Goal: Task Accomplishment & Management: Use online tool/utility

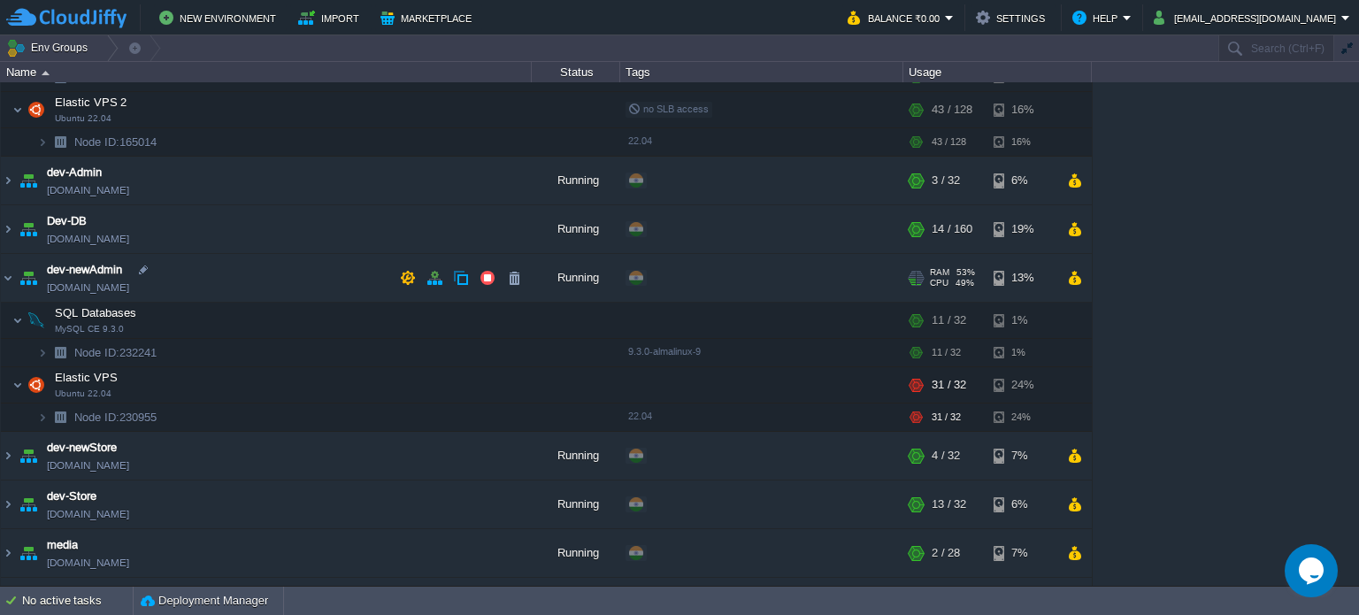
scroll to position [88, 0]
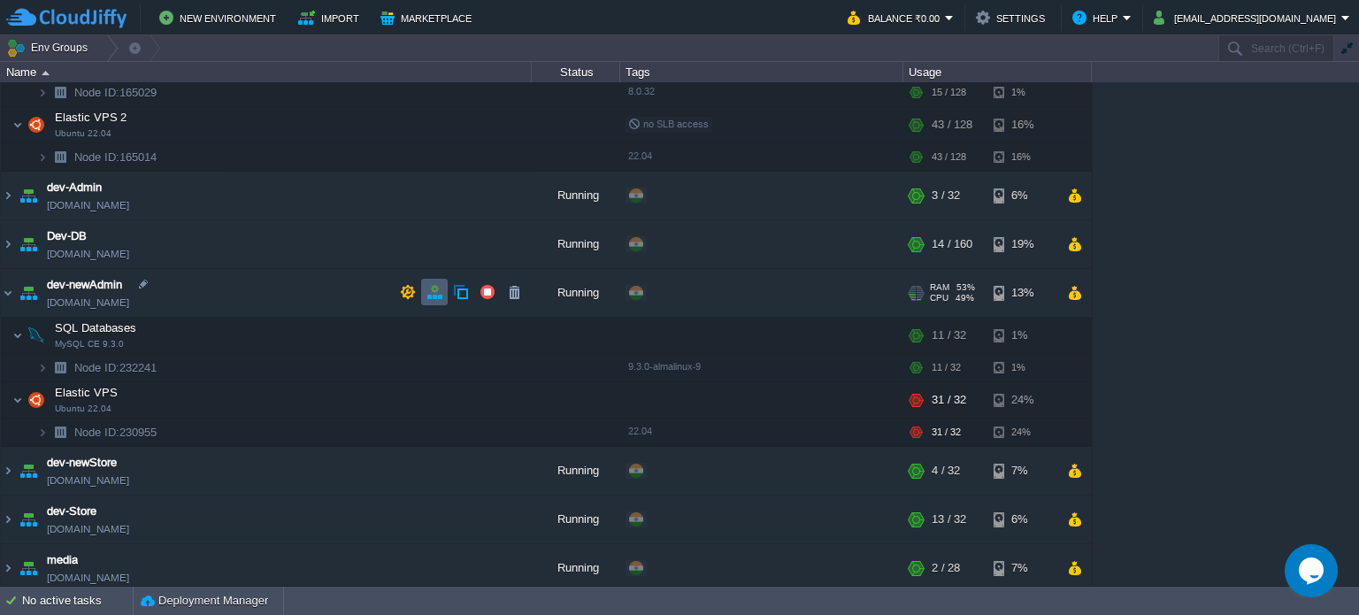
click at [427, 289] on button "button" at bounding box center [435, 292] width 16 height 16
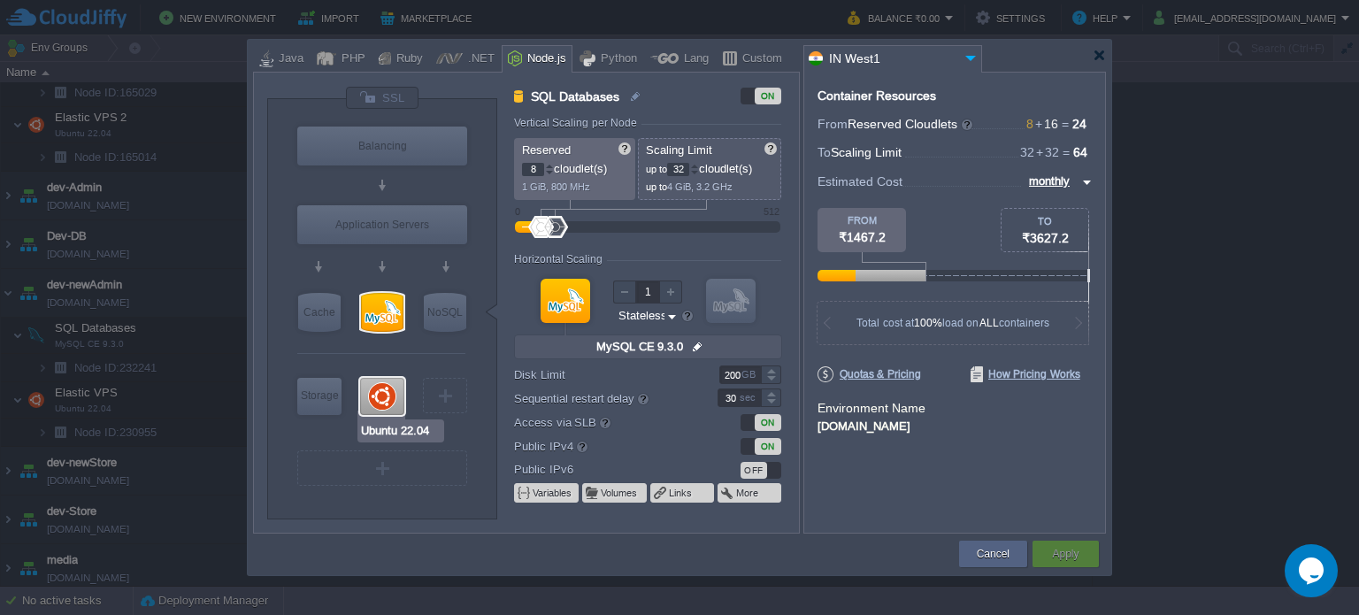
click at [377, 392] on div at bounding box center [382, 396] width 44 height 37
type input "Elastic VPS"
type input "16"
type input "Ubuntu 22.04"
type input "null"
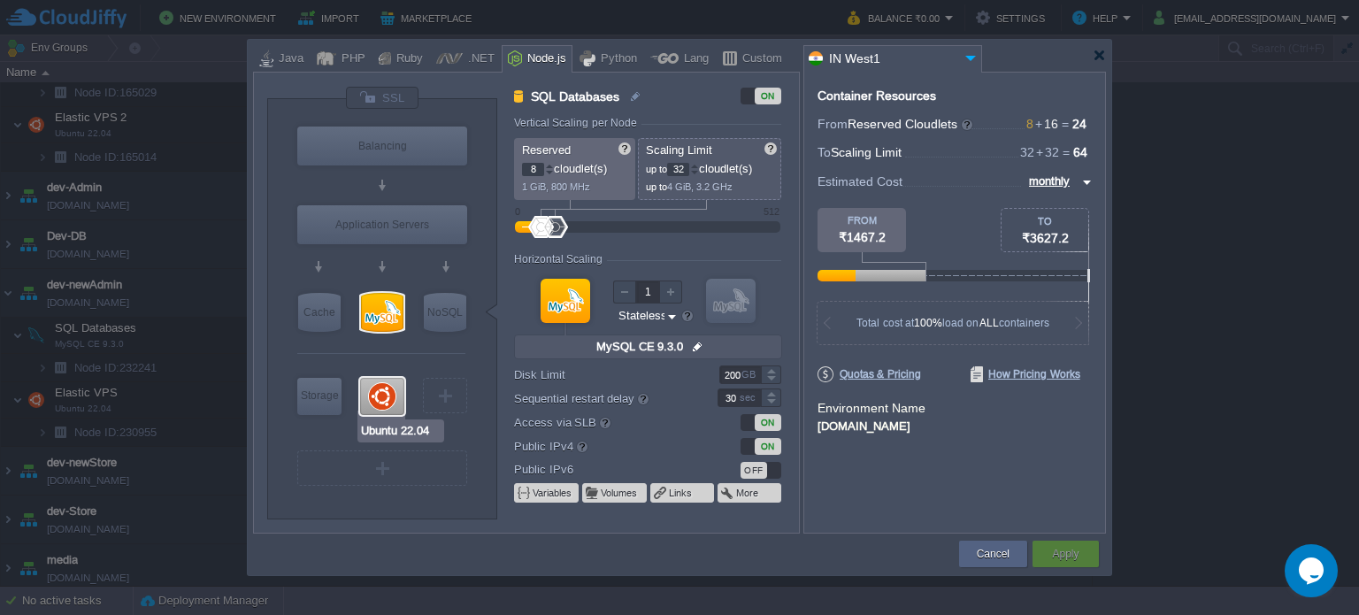
type input "22.04"
type input "Stateful"
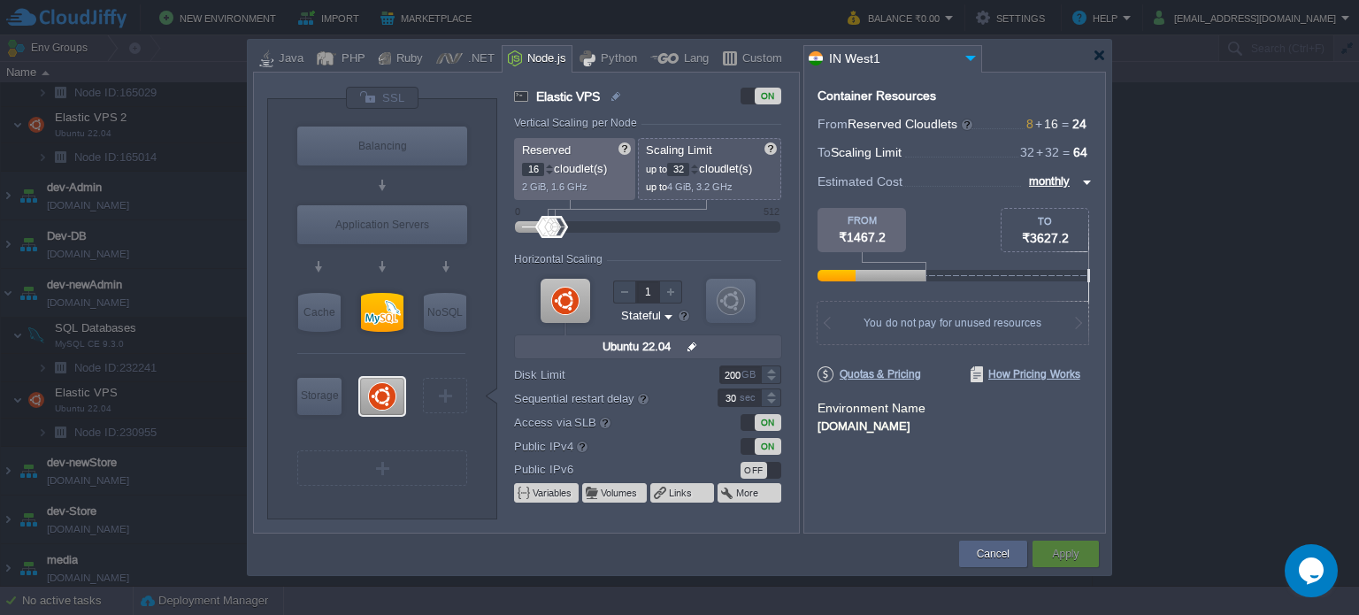
type input "MySQL CE 9.3.0"
click at [990, 548] on button "Cancel" at bounding box center [993, 554] width 33 height 18
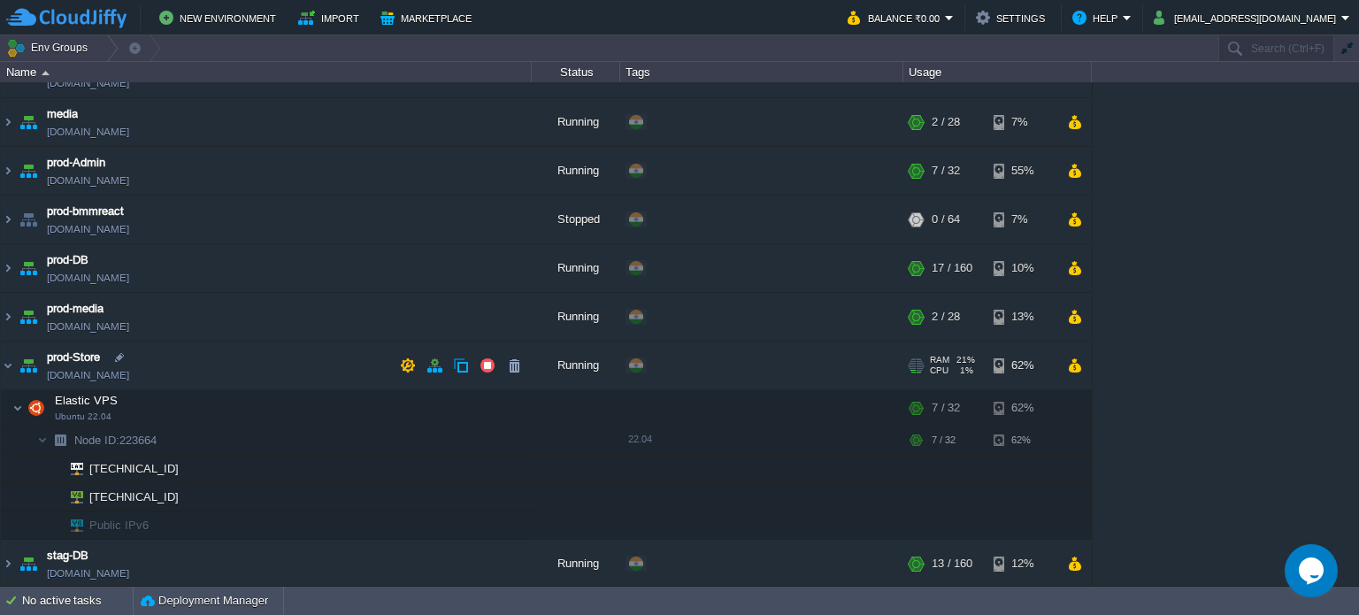
scroll to position [500, 0]
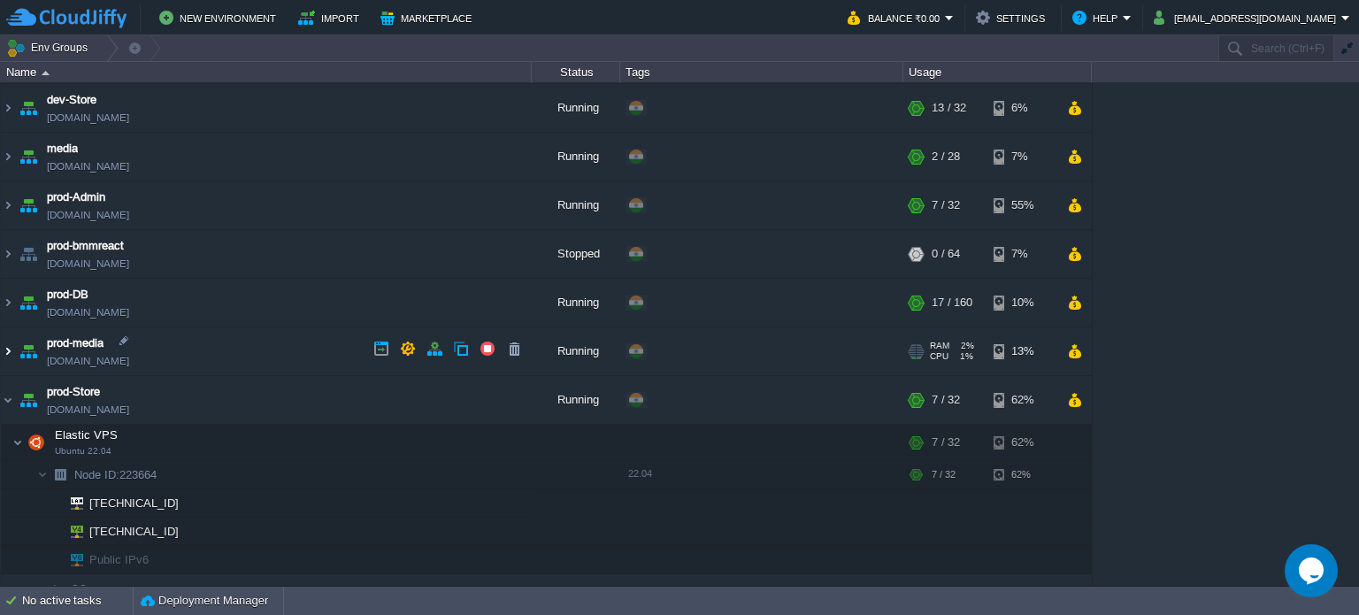
click at [4, 342] on img at bounding box center [8, 351] width 14 height 48
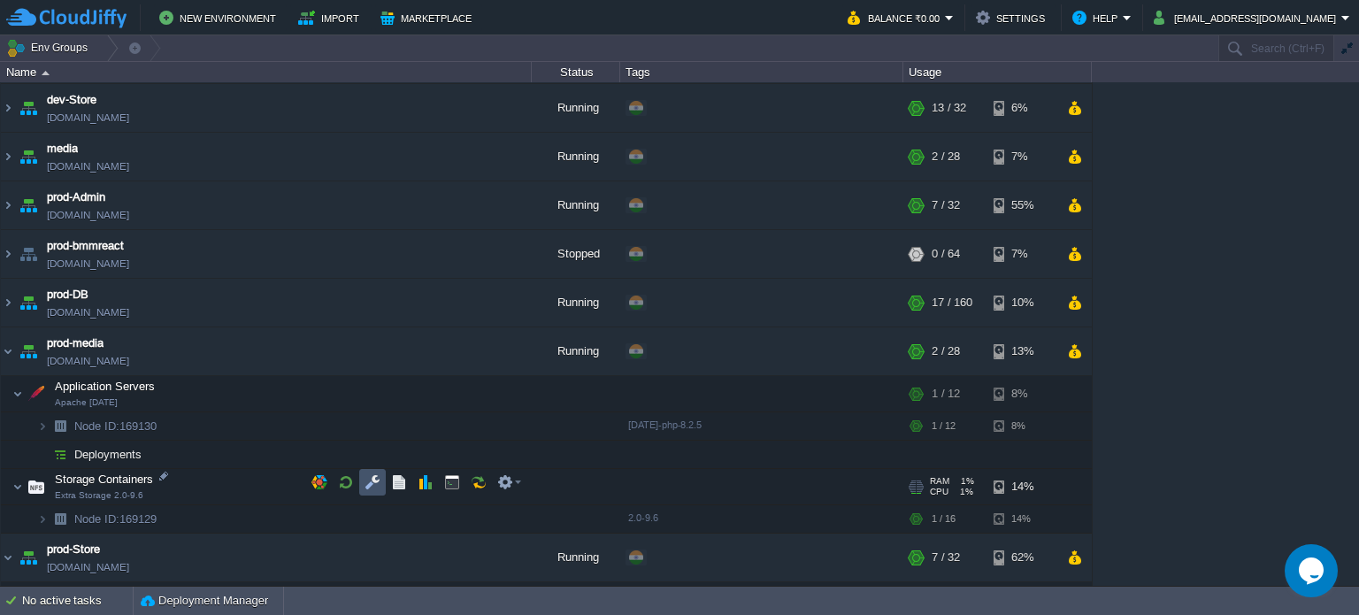
click at [378, 479] on button "button" at bounding box center [373, 482] width 16 height 16
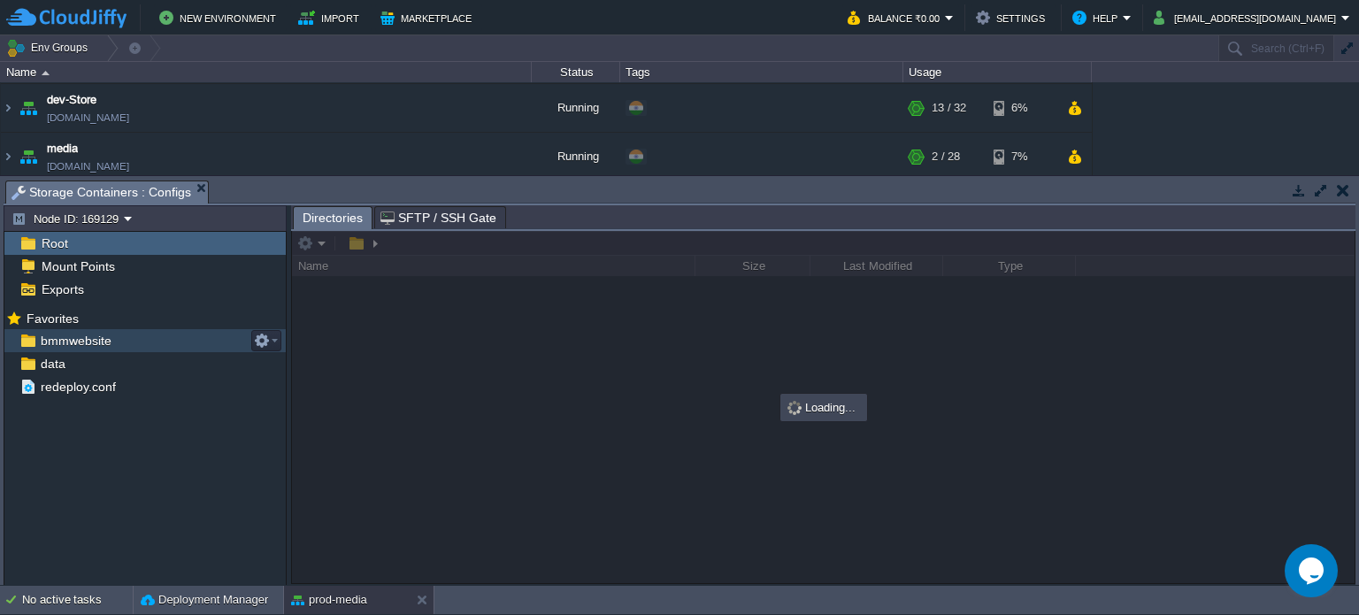
drag, startPoint x: 90, startPoint y: 342, endPoint x: 170, endPoint y: 353, distance: 80.3
click at [92, 342] on span "bmmwebsite" at bounding box center [75, 341] width 77 height 16
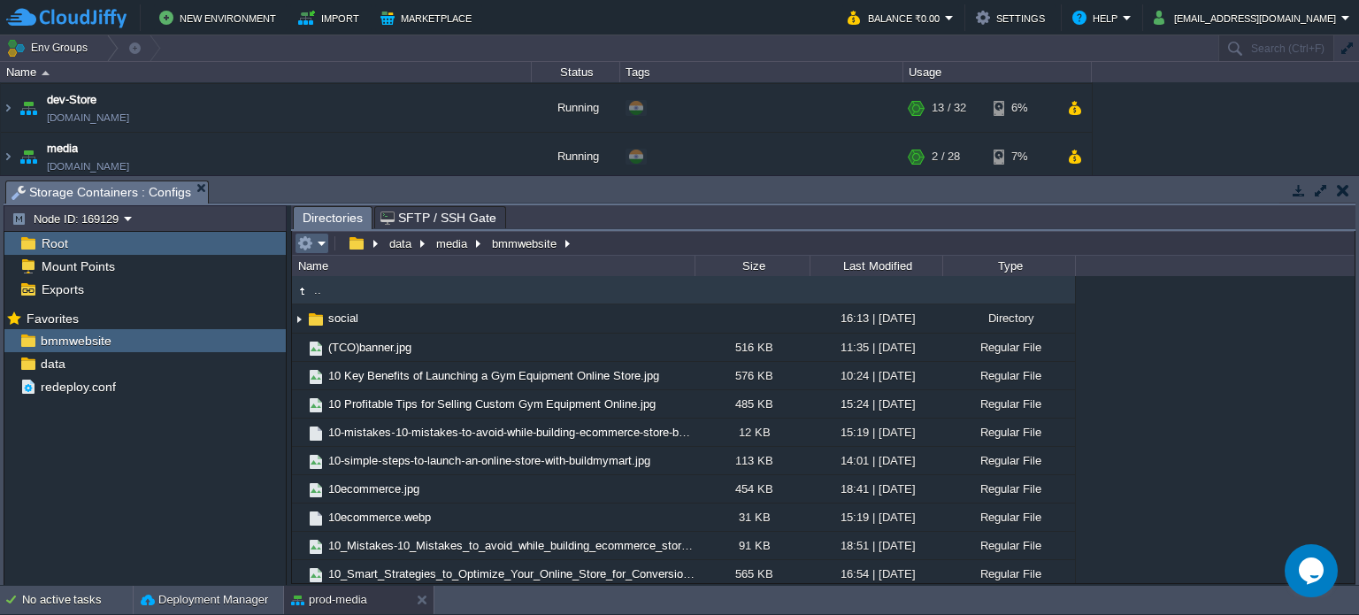
click at [320, 244] on em at bounding box center [311, 243] width 29 height 16
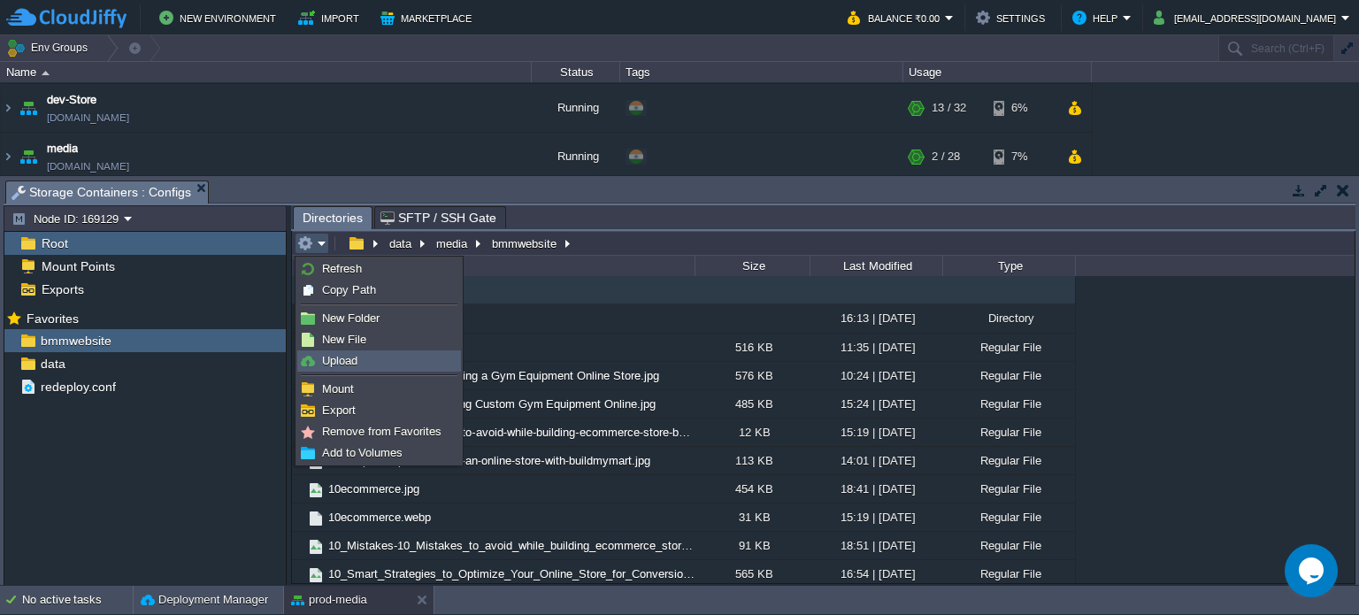
click at [353, 359] on span "Upload" at bounding box center [339, 360] width 35 height 13
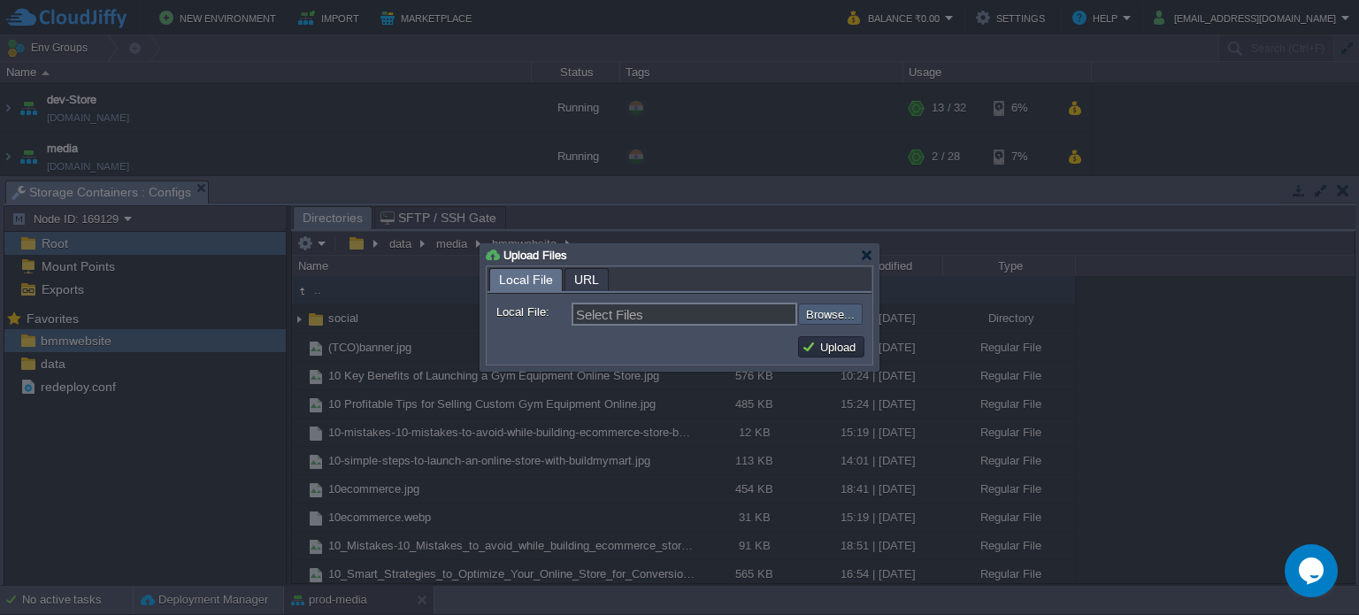
click at [821, 311] on input "file" at bounding box center [751, 314] width 224 height 21
type input "C:\fakepath\Why Mobile Optimization Is Essential for Ecommerce Success in [DATE…"
type input "Why Mobile Optimization Is Essential for Ecommerce Success in [DATE]_.jpg"
click at [827, 350] on button "Upload" at bounding box center [831, 347] width 59 height 16
